Goal: Find specific page/section: Find specific page/section

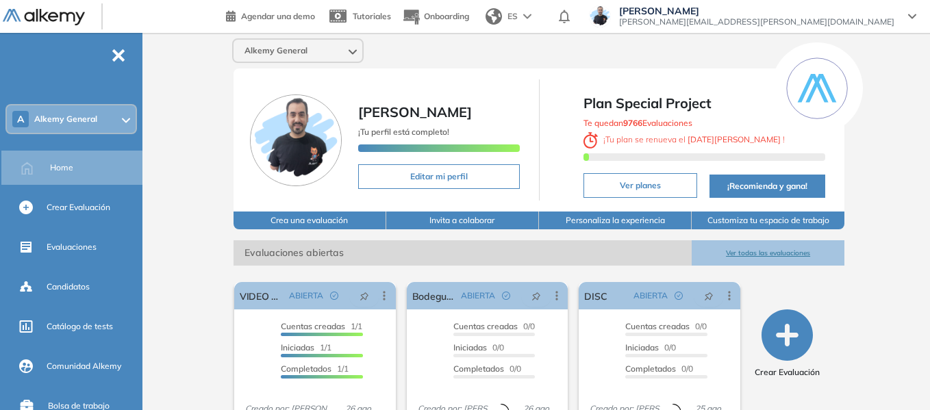
scroll to position [206, 0]
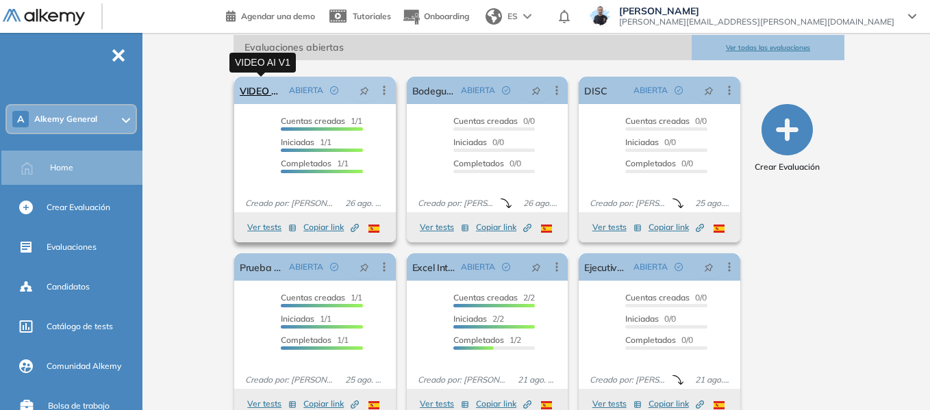
click at [257, 93] on link "VIDEO AI V1" at bounding box center [262, 90] width 44 height 27
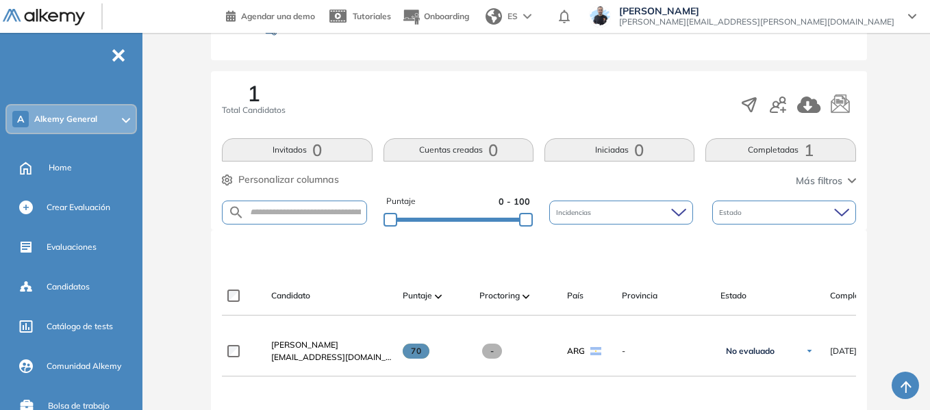
scroll to position [274, 0]
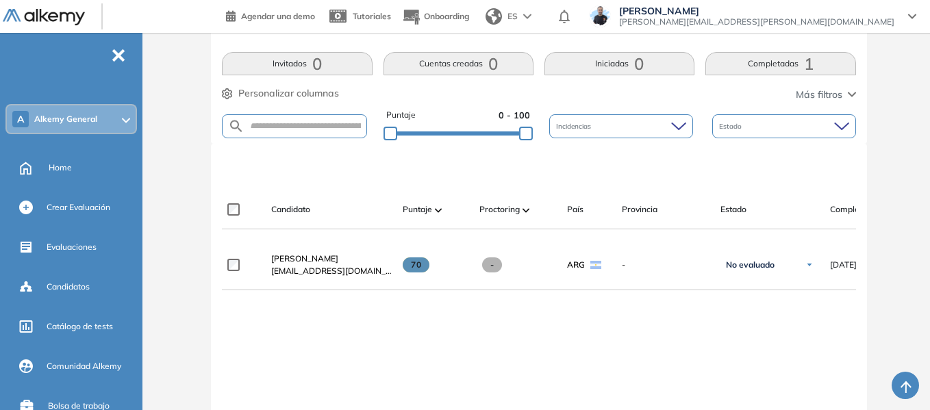
click at [101, 120] on div "A Alkemy General" at bounding box center [71, 118] width 129 height 27
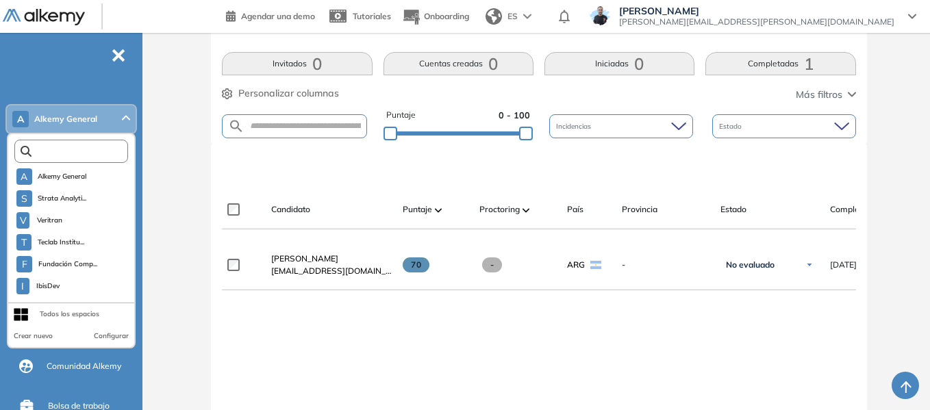
click at [88, 153] on input "text" at bounding box center [75, 152] width 86 height 10
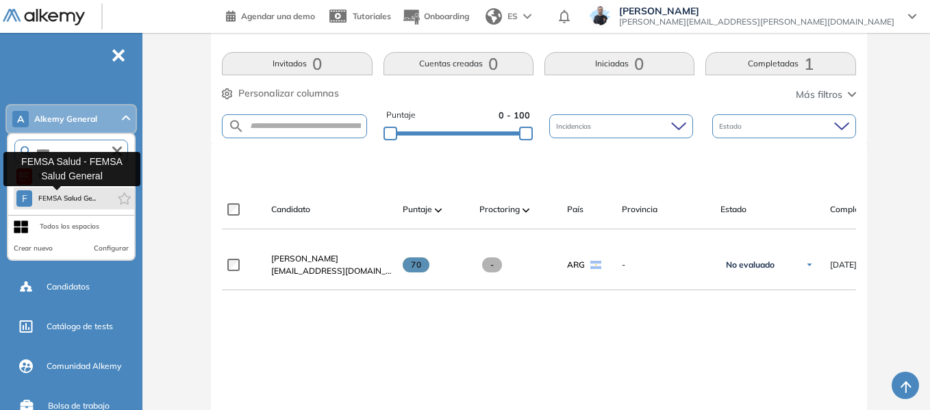
type input "*****"
click at [72, 197] on span "FEMSA Salud Ge..." at bounding box center [67, 198] width 58 height 11
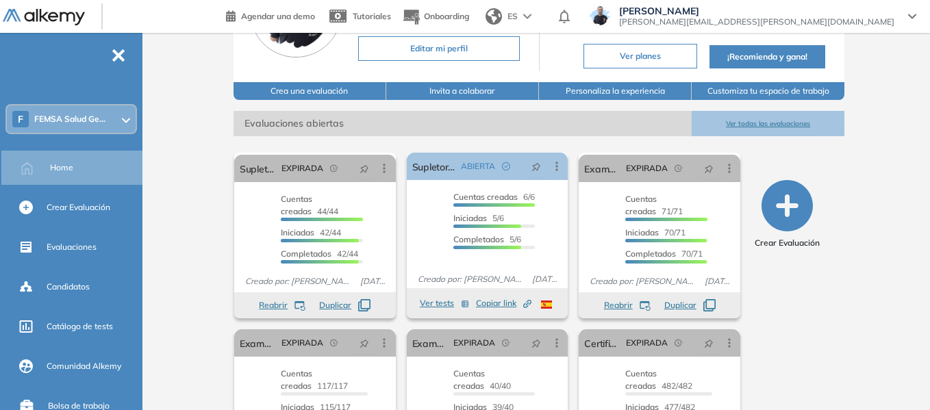
scroll to position [206, 0]
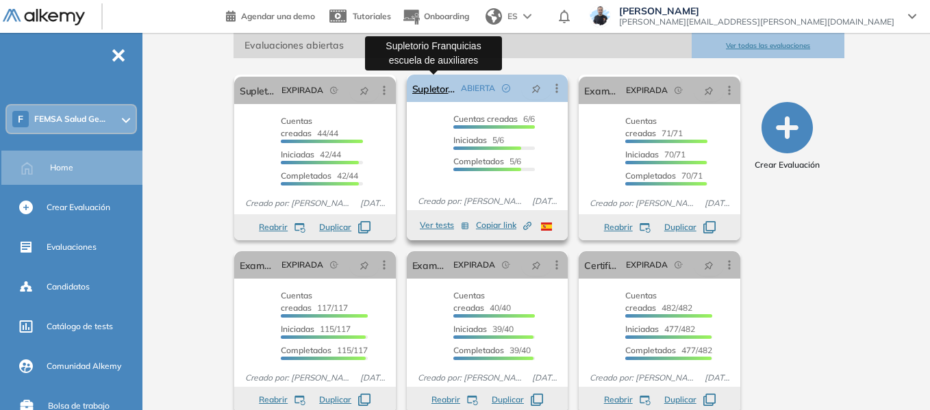
click at [436, 88] on link "Supletorio Franquicias escuela de auxiliares" at bounding box center [434, 88] width 44 height 27
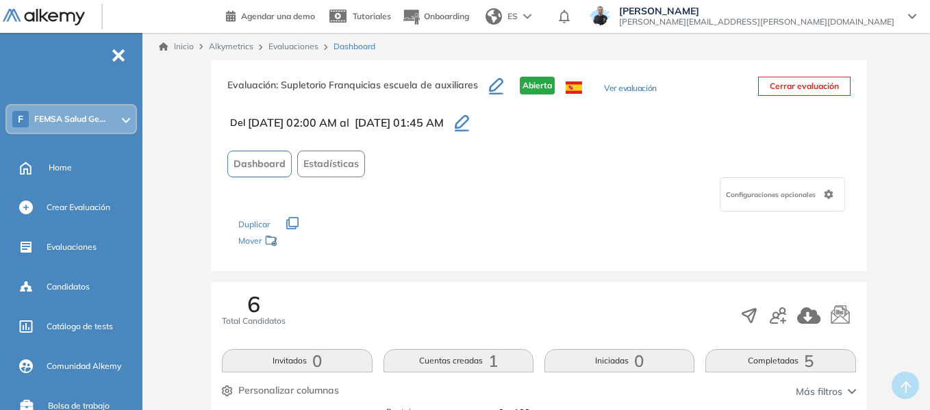
click at [113, 119] on div "F FEMSA Salud Ge..." at bounding box center [71, 118] width 129 height 27
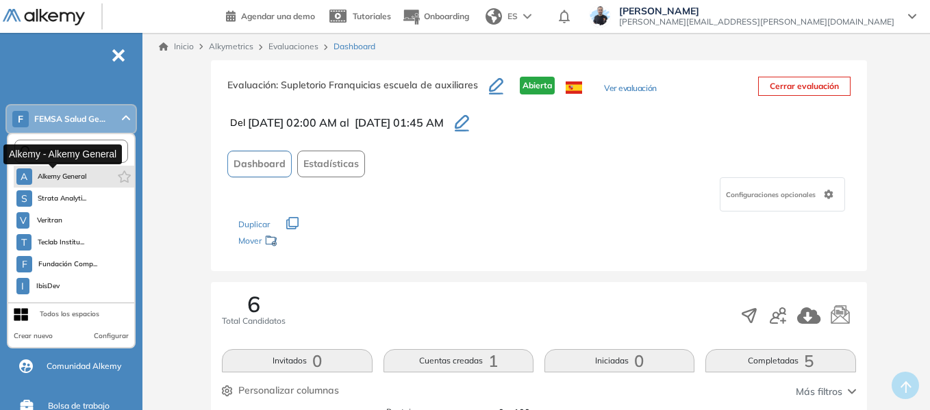
click at [58, 176] on span "Alkemy General" at bounding box center [62, 176] width 49 height 11
